Goal: Task Accomplishment & Management: Manage account settings

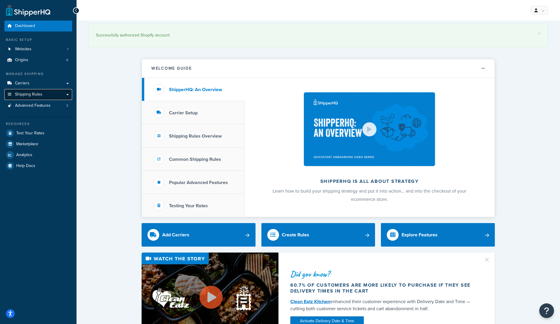
click at [31, 94] on span "Shipping Rules" at bounding box center [28, 94] width 27 height 5
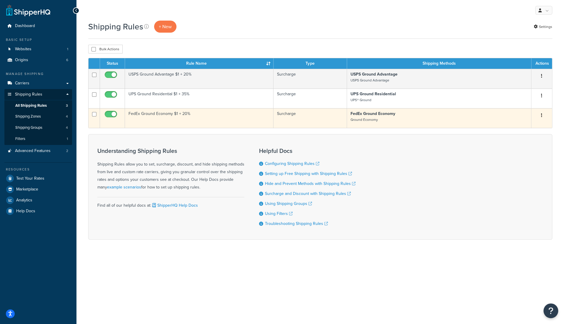
click at [180, 114] on td "FedEx Ground Economy $1 + 20%" at bounding box center [199, 118] width 149 height 20
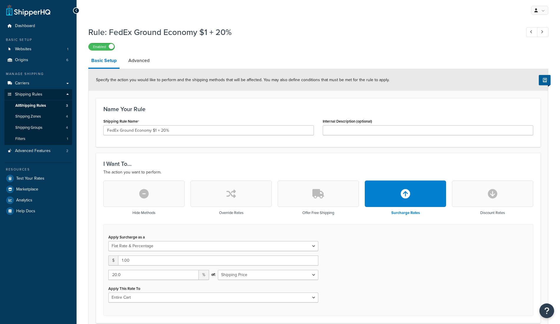
select select "FLAT_RATE_AND_PERCENTAGE"
click at [156, 130] on input "FedEx Ground Economy $1 + 20%" at bounding box center [208, 130] width 210 height 10
type input "FedEx Ground Economy $3 + 20%"
click at [313, 259] on input "2" at bounding box center [218, 261] width 200 height 10
type input "3"
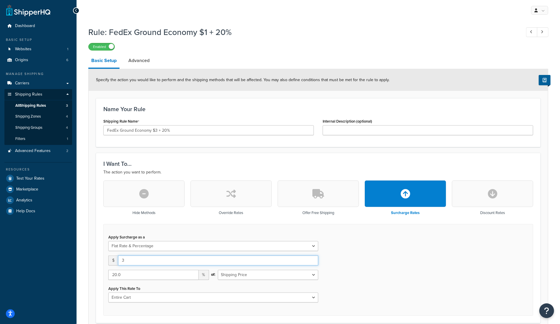
click at [313, 258] on input "3" at bounding box center [218, 261] width 200 height 10
click at [376, 263] on div "Apply Surcharge as a Flat Rate Percentage Flat Rate & Percentage $ 3 20.0 % of:…" at bounding box center [318, 270] width 430 height 92
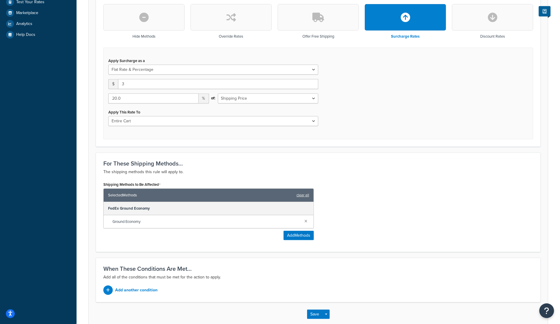
scroll to position [208, 0]
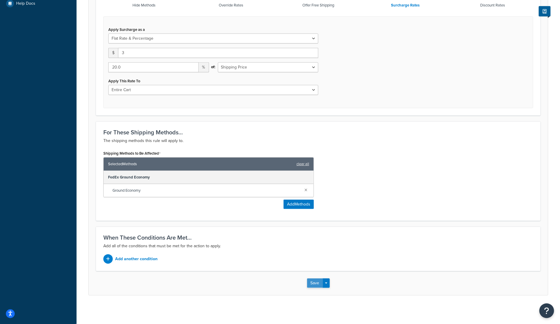
click at [313, 283] on button "Save" at bounding box center [315, 283] width 16 height 9
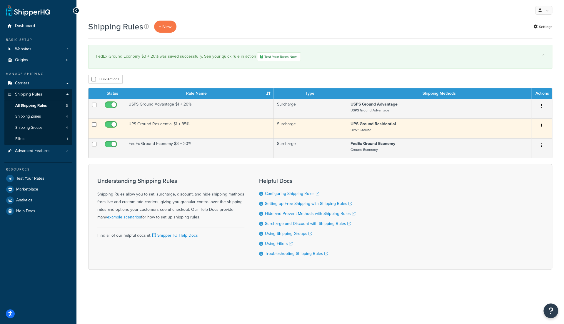
click at [233, 127] on td "UPS Ground Residential $1 + 35%" at bounding box center [199, 129] width 149 height 20
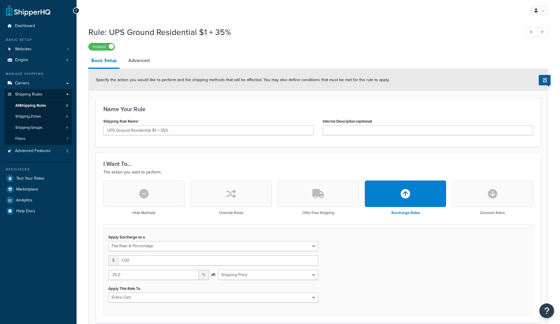
select select "FLAT_RATE_AND_PERCENTAGE"
click at [155, 130] on input "UPS Ground Residential $1 + 35%" at bounding box center [208, 130] width 210 height 10
type input "UPS Ground Residential $3 + 35%"
click at [165, 139] on div "Shipping Rule Name UPS Ground Residential $3 + 35%" at bounding box center [208, 128] width 219 height 23
click at [305, 263] on input "1.00" at bounding box center [218, 261] width 200 height 10
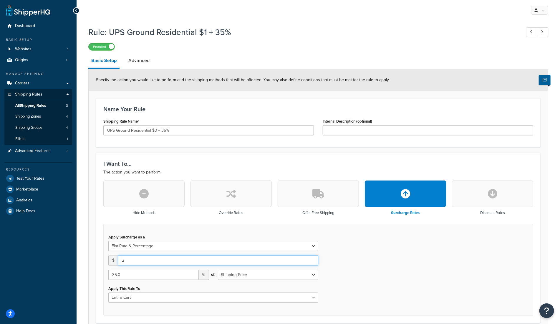
click at [312, 260] on input "2" at bounding box center [218, 261] width 200 height 10
type input "3"
click at [312, 260] on input "3" at bounding box center [218, 261] width 200 height 10
click at [348, 261] on div "Apply Surcharge as a Flat Rate Percentage Flat Rate & Percentage $ 3 35.0 % of:…" at bounding box center [318, 270] width 430 height 92
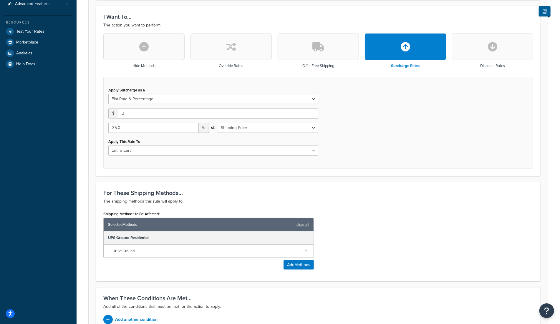
scroll to position [208, 0]
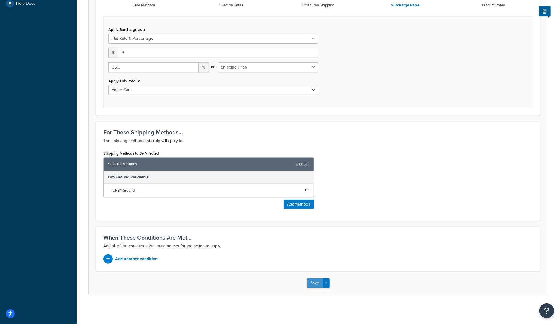
click at [311, 282] on button "Save" at bounding box center [315, 283] width 16 height 9
